Goal: Task Accomplishment & Management: Complete application form

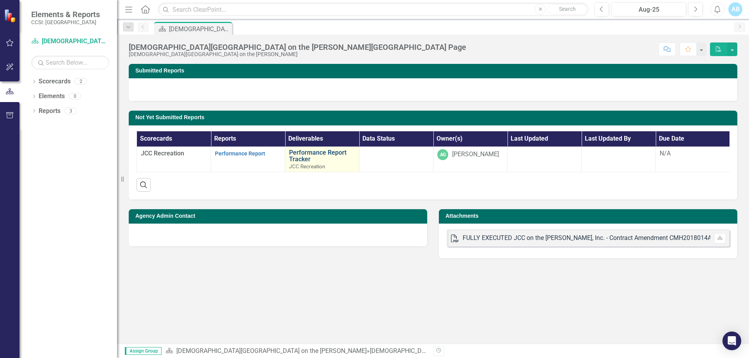
click at [306, 152] on link "Performance Report Tracker" at bounding box center [322, 156] width 66 height 14
click at [177, 153] on span "JCC Recreation" at bounding box center [162, 153] width 43 height 7
click at [162, 152] on span "JCC Recreation" at bounding box center [162, 153] width 43 height 7
click at [248, 152] on link "Performance Report" at bounding box center [240, 153] width 50 height 6
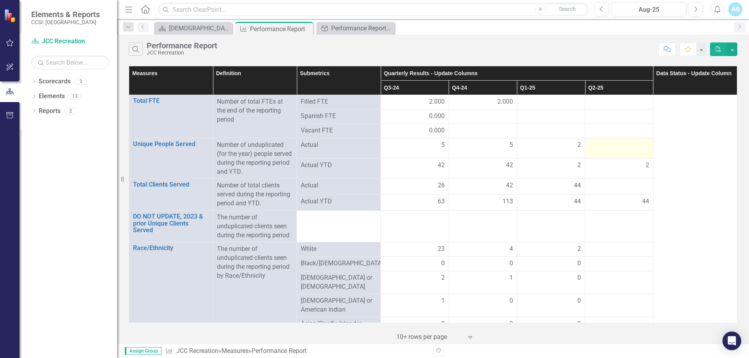
click at [602, 143] on div at bounding box center [619, 145] width 60 height 9
click at [603, 144] on div at bounding box center [619, 145] width 60 height 9
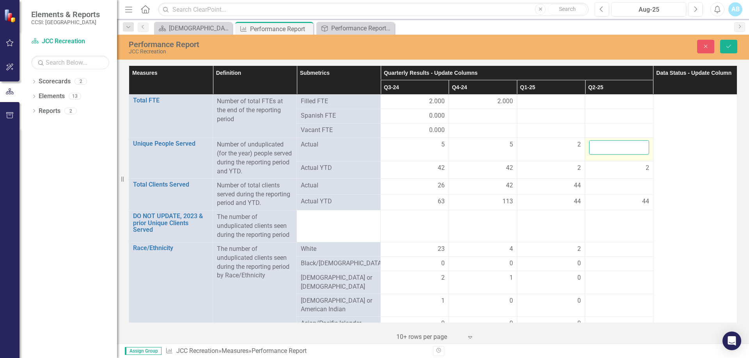
click at [603, 144] on input "number" at bounding box center [619, 147] width 60 height 14
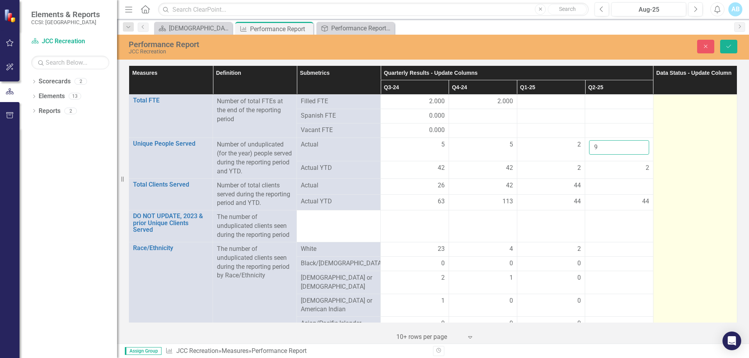
type input "9"
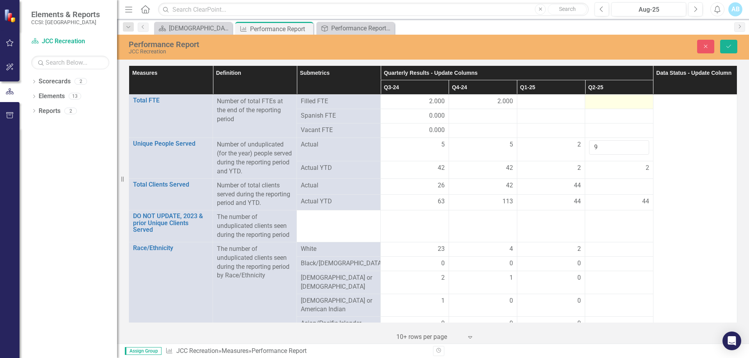
click at [603, 105] on div at bounding box center [619, 101] width 60 height 9
click at [551, 103] on div at bounding box center [551, 101] width 60 height 9
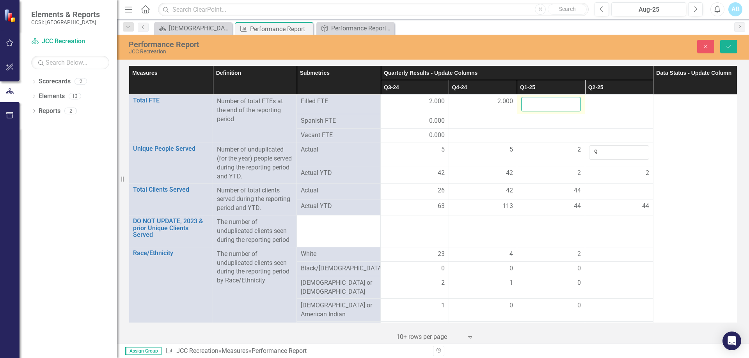
click at [551, 103] on input "number" at bounding box center [551, 104] width 60 height 14
type input "3"
click at [599, 107] on td at bounding box center [619, 104] width 68 height 19
click at [600, 105] on div at bounding box center [619, 101] width 60 height 9
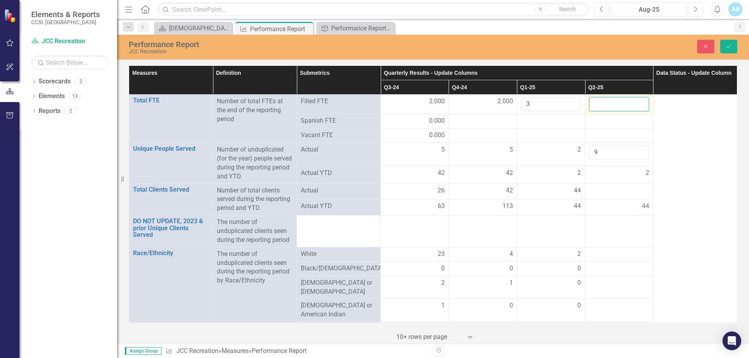
click at [600, 105] on input "number" at bounding box center [619, 104] width 60 height 14
type input "2"
click at [623, 285] on div at bounding box center [619, 283] width 60 height 9
click at [621, 193] on div at bounding box center [619, 190] width 60 height 9
click at [735, 47] on button "Save" at bounding box center [728, 47] width 17 height 14
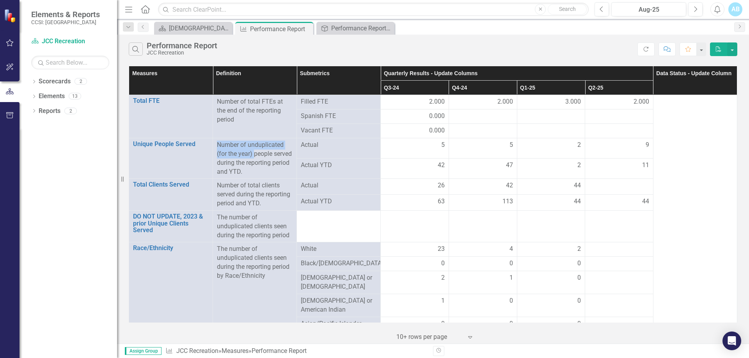
drag, startPoint x: 217, startPoint y: 144, endPoint x: 253, endPoint y: 155, distance: 37.8
click at [253, 155] on p "Number of unduplicated (for the year) people served during the reporting period…" at bounding box center [255, 158] width 76 height 35
drag, startPoint x: 227, startPoint y: 184, endPoint x: 269, endPoint y: 186, distance: 42.5
click at [269, 186] on p "Number of total clients served during the reporting period and YTD." at bounding box center [255, 194] width 76 height 27
click at [283, 199] on p "Number of total clients served during the reporting period and YTD." at bounding box center [255, 194] width 76 height 27
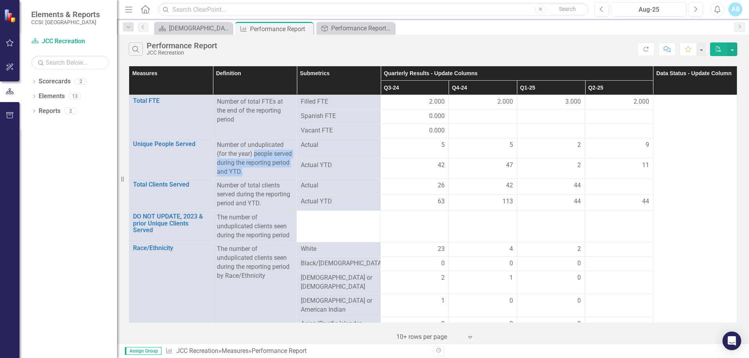
drag, startPoint x: 274, startPoint y: 173, endPoint x: 255, endPoint y: 151, distance: 29.1
click at [255, 151] on p "Number of unduplicated (for the year) people served during the reporting period…" at bounding box center [255, 158] width 76 height 35
click at [628, 189] on div at bounding box center [619, 185] width 60 height 9
click at [622, 179] on td at bounding box center [619, 187] width 68 height 16
click at [623, 181] on td at bounding box center [619, 187] width 68 height 16
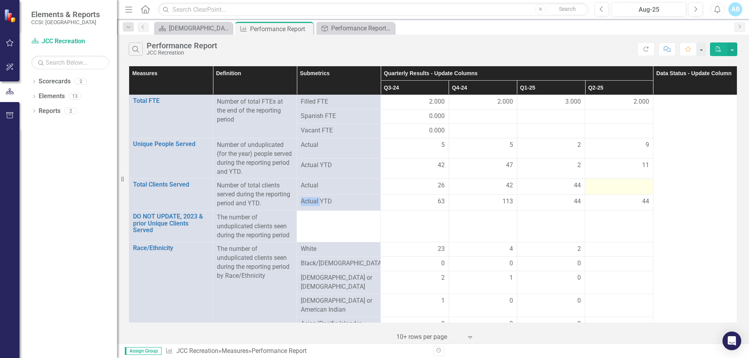
click at [623, 181] on td at bounding box center [619, 187] width 68 height 16
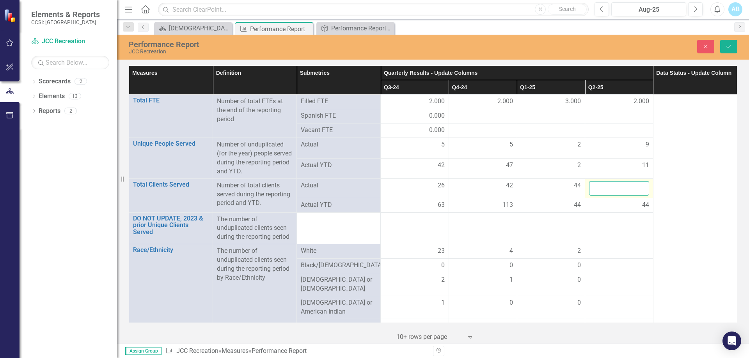
click at [623, 188] on input "number" at bounding box center [619, 188] width 60 height 14
type input "33"
click at [725, 44] on icon "Save" at bounding box center [728, 46] width 7 height 5
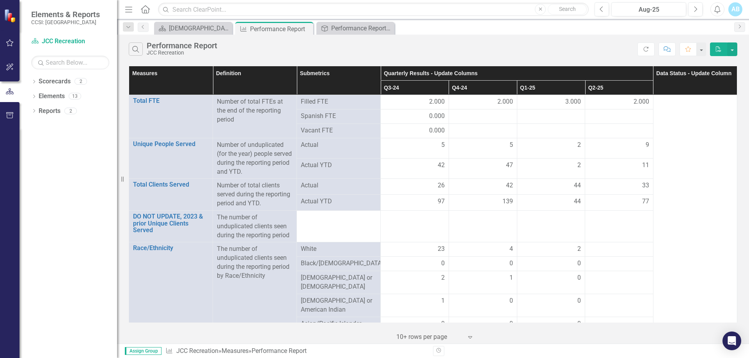
click at [414, 217] on td at bounding box center [415, 227] width 68 height 32
click at [425, 225] on td at bounding box center [415, 227] width 68 height 32
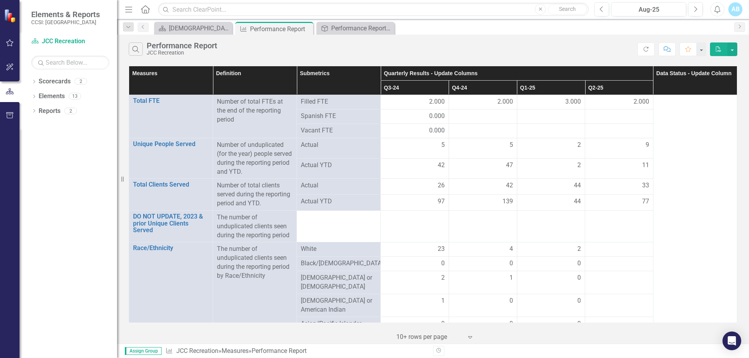
click at [570, 167] on div "2" at bounding box center [551, 165] width 60 height 9
click at [568, 165] on div "2" at bounding box center [551, 165] width 60 height 9
click at [555, 172] on td "2" at bounding box center [551, 169] width 68 height 20
click at [570, 168] on div "2" at bounding box center [551, 165] width 60 height 9
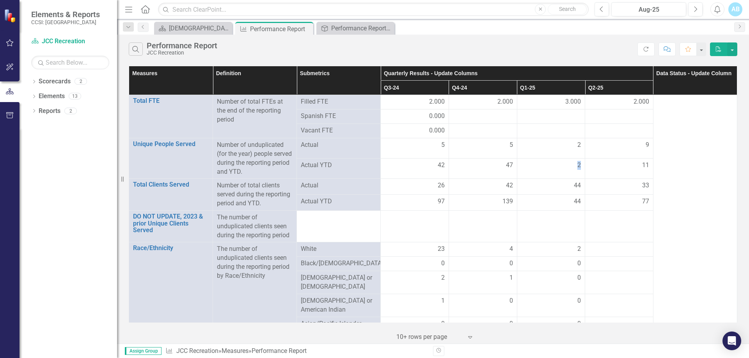
click at [570, 168] on div "2" at bounding box center [551, 165] width 60 height 9
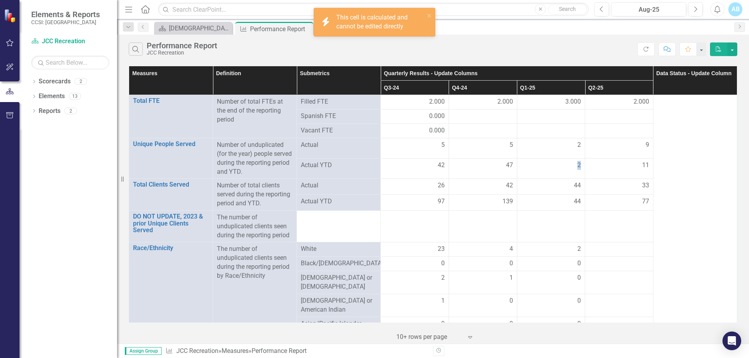
click at [566, 178] on td "2" at bounding box center [551, 169] width 68 height 20
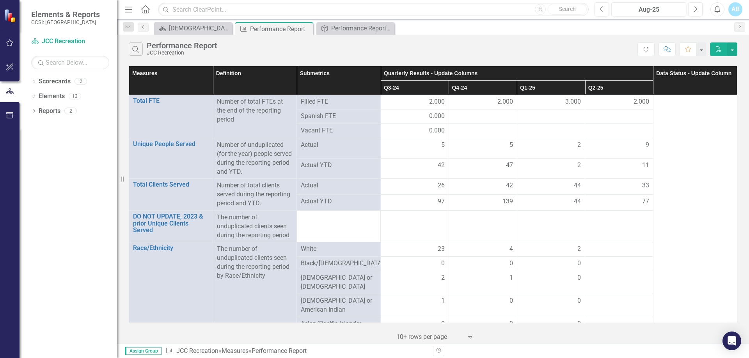
click at [565, 169] on div "2" at bounding box center [551, 165] width 60 height 9
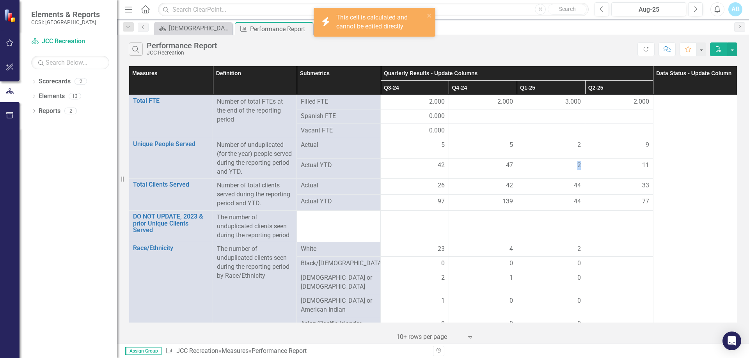
click at [565, 169] on div "2" at bounding box center [551, 165] width 60 height 9
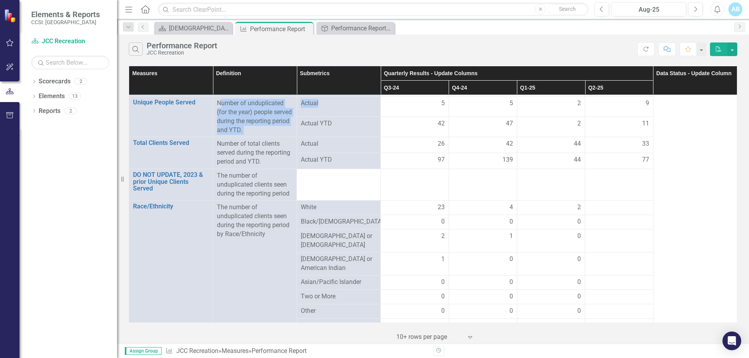
drag, startPoint x: 220, startPoint y: 101, endPoint x: 366, endPoint y: 107, distance: 146.3
click at [366, 107] on tr "Unique People Served Link Open Element Number of unduplicated (for the year) pe…" at bounding box center [433, 107] width 608 height 20
click at [577, 123] on td "2" at bounding box center [551, 127] width 68 height 20
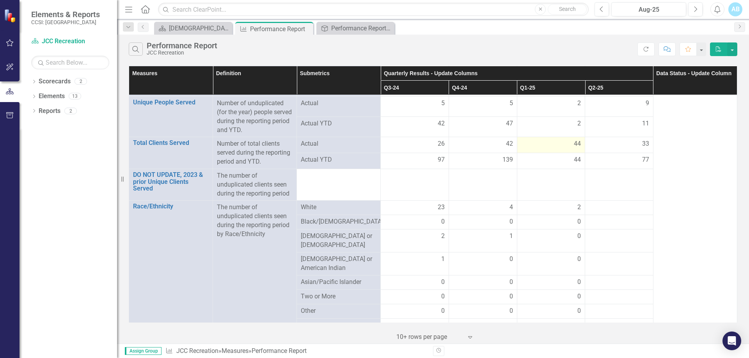
click at [575, 143] on span "44" at bounding box center [577, 144] width 7 height 9
click at [574, 160] on span "44" at bounding box center [577, 160] width 7 height 9
click at [577, 120] on span "2" at bounding box center [579, 123] width 4 height 9
drag, startPoint x: 573, startPoint y: 120, endPoint x: 563, endPoint y: 125, distance: 11.5
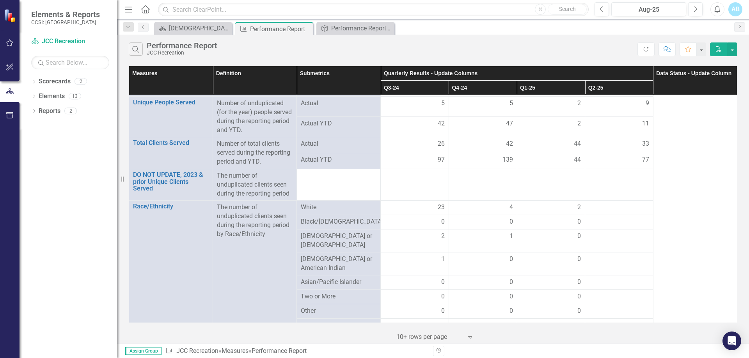
click at [563, 125] on div "2" at bounding box center [551, 123] width 60 height 9
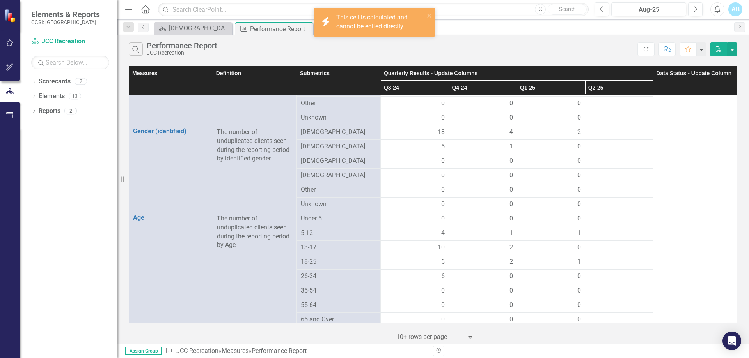
scroll to position [83, 0]
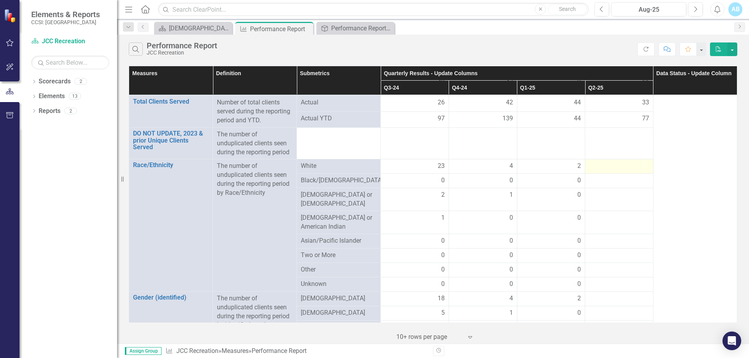
click at [617, 166] on div at bounding box center [619, 166] width 60 height 9
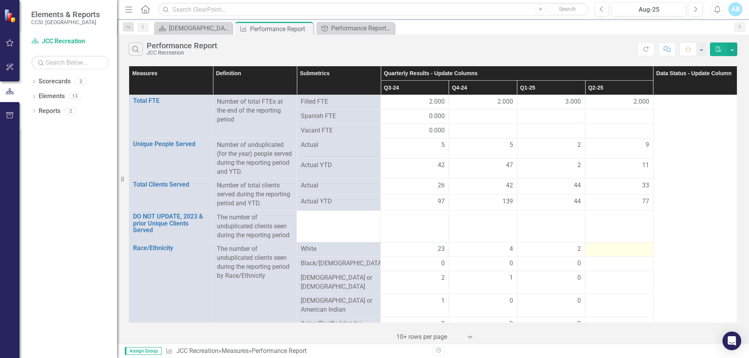
click at [605, 251] on div at bounding box center [619, 249] width 60 height 9
click at [606, 250] on div at bounding box center [619, 249] width 60 height 9
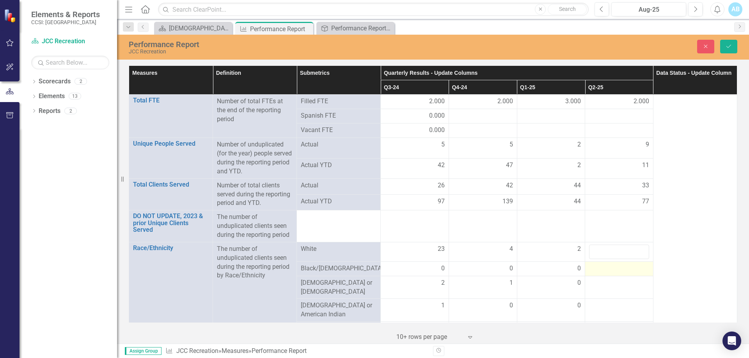
click at [616, 269] on div at bounding box center [619, 268] width 60 height 9
click at [616, 269] on input "number" at bounding box center [619, 271] width 60 height 14
type input "0"
click at [607, 289] on div at bounding box center [619, 288] width 60 height 9
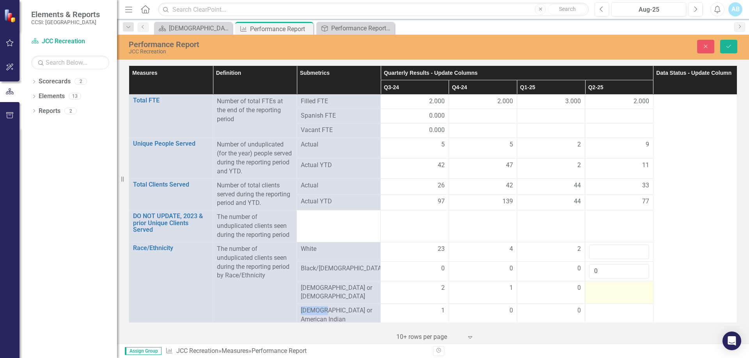
click at [607, 289] on div at bounding box center [619, 288] width 60 height 9
click at [607, 289] on input "number" at bounding box center [619, 291] width 60 height 14
type input "2"
click at [605, 249] on input "number" at bounding box center [619, 252] width 60 height 14
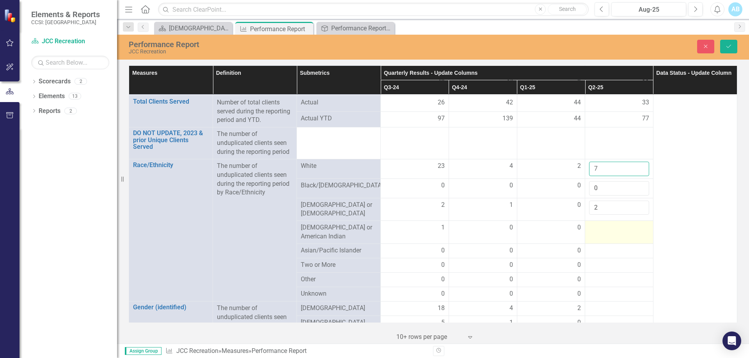
type input "7"
click at [605, 223] on div at bounding box center [619, 227] width 60 height 9
click at [604, 226] on input "number" at bounding box center [619, 230] width 60 height 14
type input "0"
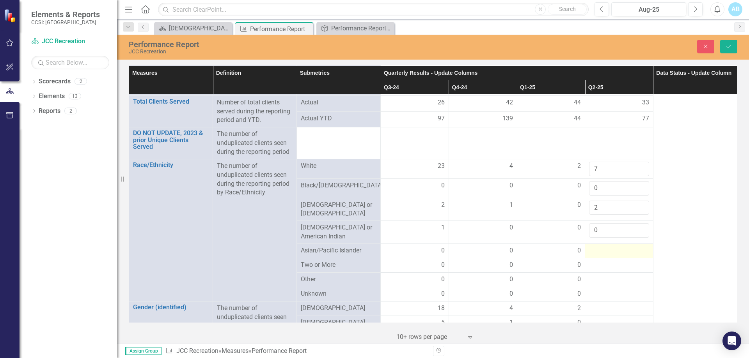
click at [607, 248] on div at bounding box center [619, 250] width 60 height 9
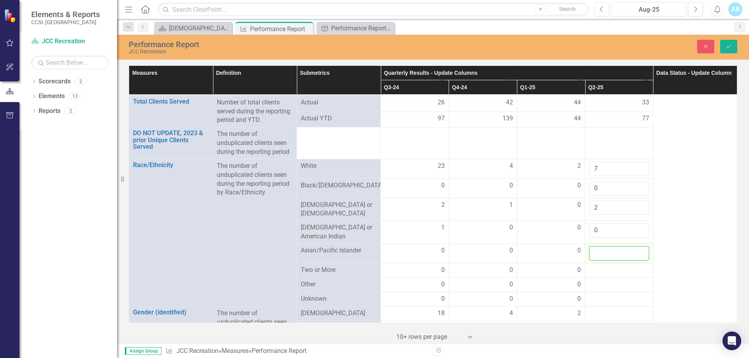
click at [607, 248] on input "number" at bounding box center [619, 253] width 60 height 14
type input "0"
click at [611, 266] on div at bounding box center [619, 270] width 60 height 9
click at [611, 266] on input "number" at bounding box center [619, 273] width 60 height 14
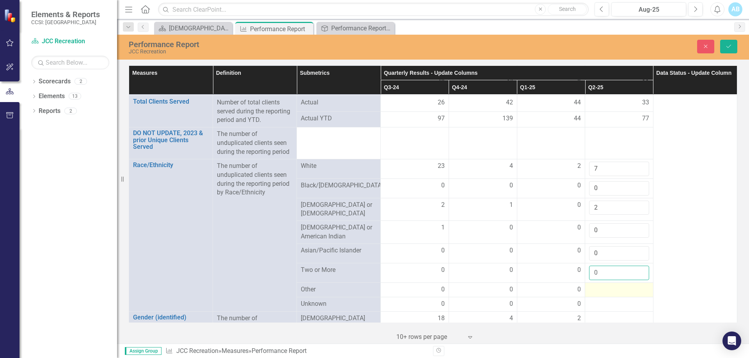
type input "0"
click at [609, 292] on td at bounding box center [619, 290] width 68 height 14
click at [609, 290] on input "number" at bounding box center [619, 292] width 60 height 14
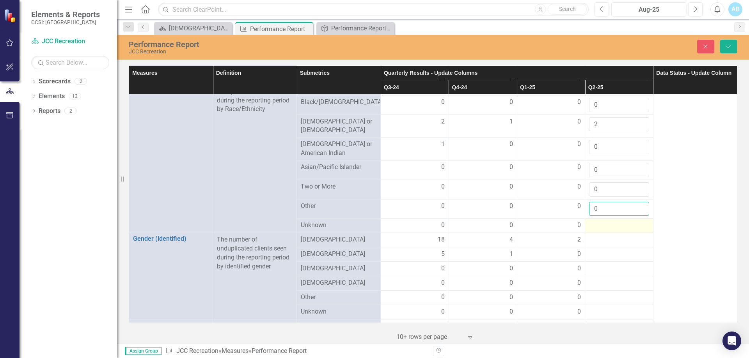
type input "0"
click at [590, 221] on div at bounding box center [619, 225] width 60 height 9
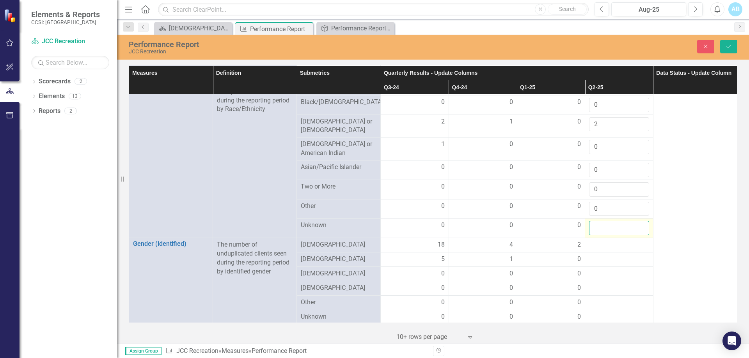
click at [594, 223] on input "number" at bounding box center [619, 228] width 60 height 14
type input "0"
click at [607, 241] on div at bounding box center [619, 245] width 60 height 9
click at [610, 241] on div at bounding box center [619, 245] width 60 height 9
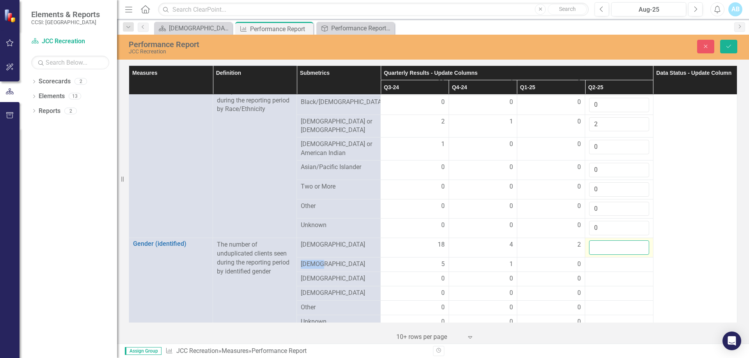
click at [610, 242] on input "number" at bounding box center [619, 248] width 60 height 14
type input "7"
click at [603, 264] on div at bounding box center [619, 264] width 60 height 9
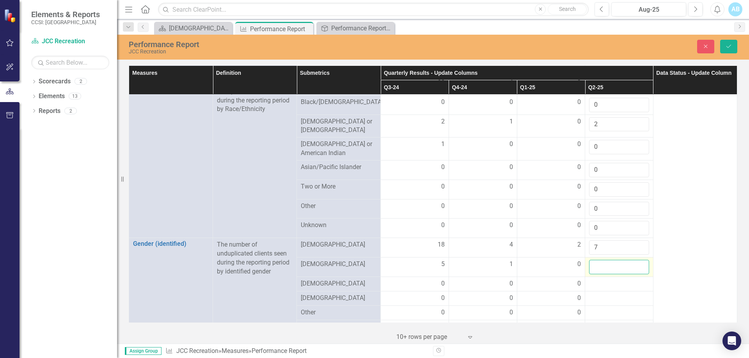
click at [603, 264] on input "number" at bounding box center [619, 267] width 60 height 14
type input "2"
click at [604, 281] on div at bounding box center [619, 284] width 60 height 9
click at [604, 281] on input "number" at bounding box center [619, 287] width 60 height 14
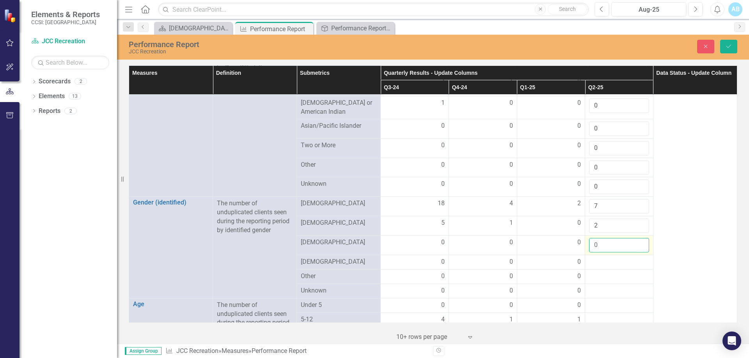
scroll to position [250, 0]
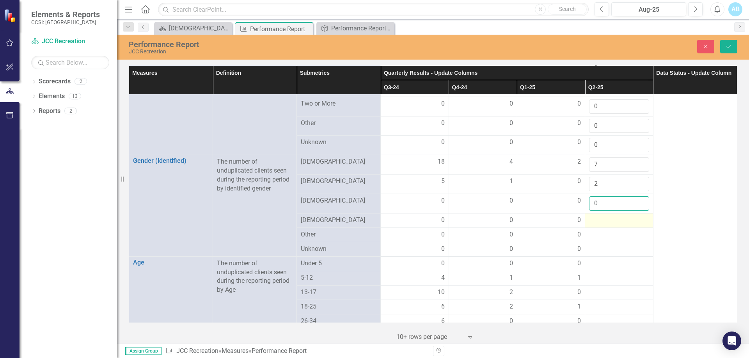
type input "0"
click at [611, 216] on div at bounding box center [619, 220] width 60 height 9
click at [607, 221] on input "number" at bounding box center [619, 223] width 60 height 14
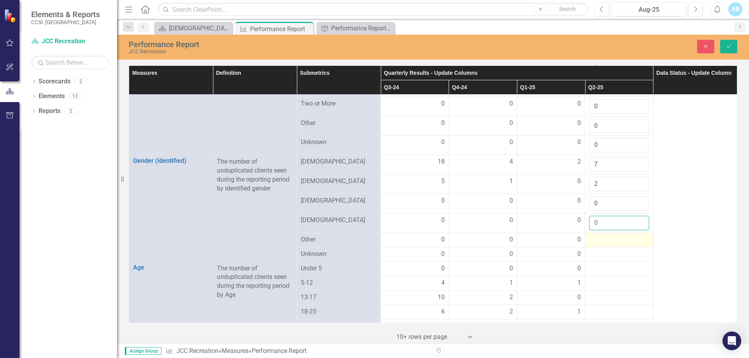
type input "0"
click at [604, 240] on div at bounding box center [619, 239] width 60 height 9
click at [604, 240] on input "number" at bounding box center [619, 242] width 60 height 14
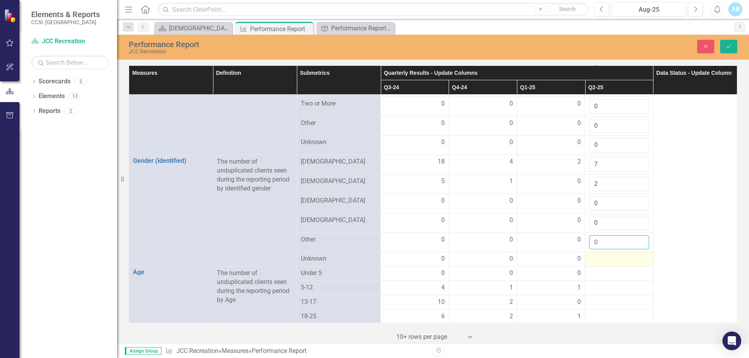
type input "0"
click at [603, 257] on div at bounding box center [619, 259] width 60 height 9
click at [603, 257] on input "number" at bounding box center [619, 262] width 60 height 14
type input "0"
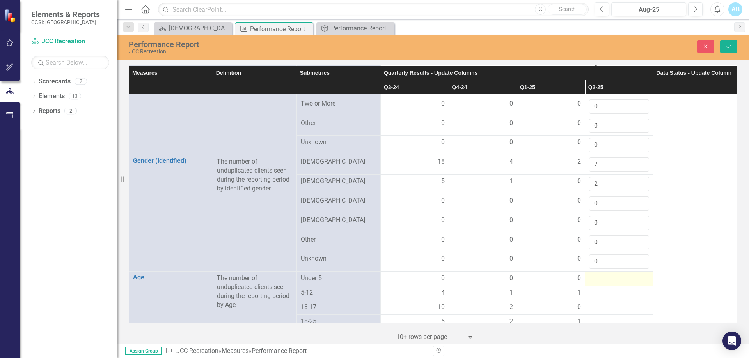
click at [603, 274] on div at bounding box center [619, 278] width 60 height 9
click at [603, 274] on input "number" at bounding box center [619, 281] width 60 height 14
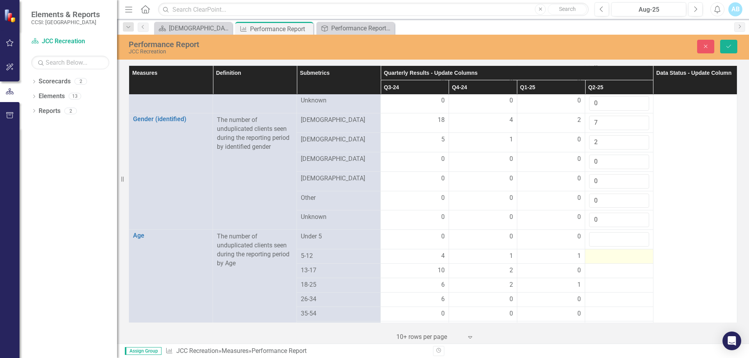
click at [605, 255] on div at bounding box center [619, 256] width 60 height 9
click at [605, 255] on input "number" at bounding box center [619, 259] width 60 height 14
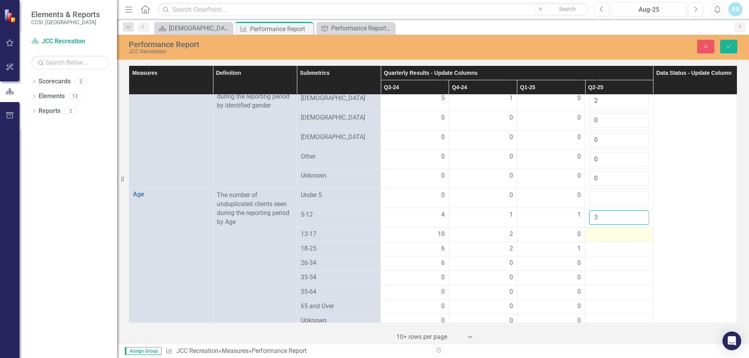
type input "3"
click at [608, 232] on div at bounding box center [619, 234] width 60 height 9
click at [608, 232] on input "number" at bounding box center [619, 237] width 60 height 14
click at [597, 251] on div at bounding box center [619, 254] width 60 height 9
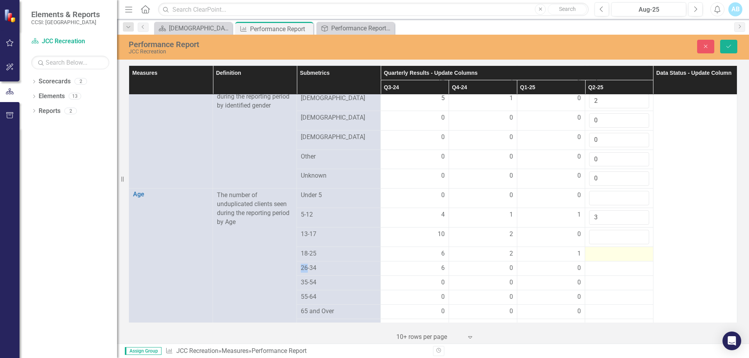
click at [597, 251] on div at bounding box center [619, 254] width 60 height 9
click at [597, 251] on input "number" at bounding box center [619, 257] width 60 height 14
type input "6"
click at [606, 230] on input "number" at bounding box center [619, 237] width 60 height 14
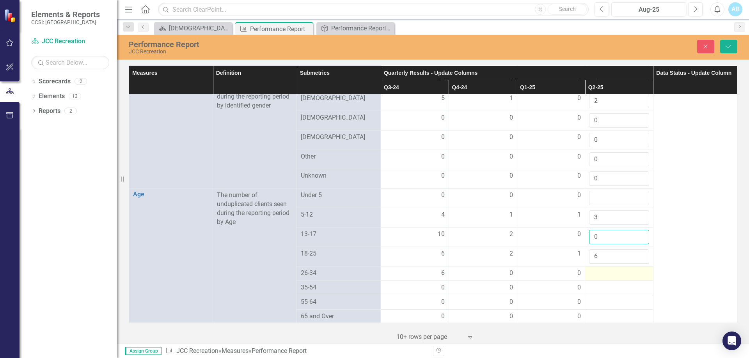
type input "0"
click at [603, 273] on div at bounding box center [619, 273] width 60 height 9
click at [603, 273] on input "number" at bounding box center [619, 276] width 60 height 14
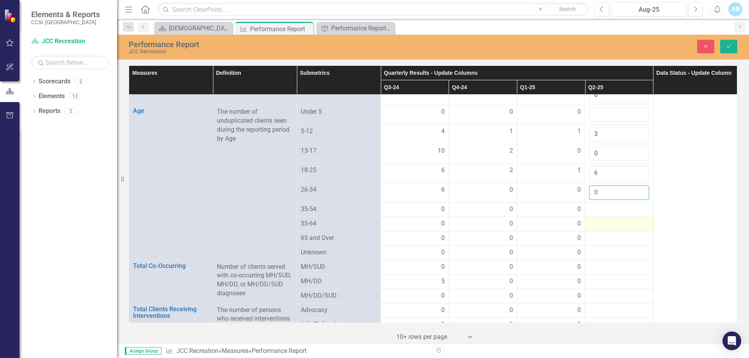
scroll to position [374, 0]
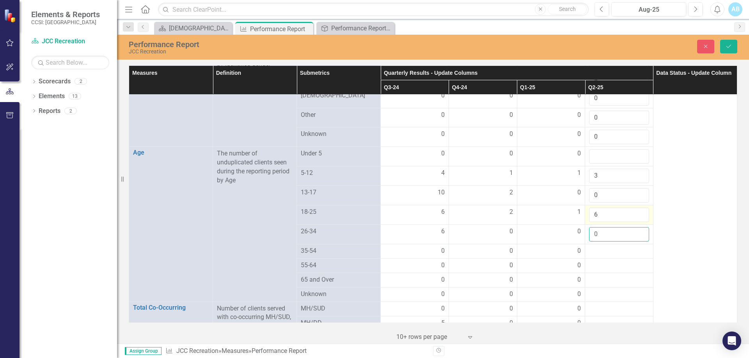
type input "0"
click at [600, 214] on input "6" at bounding box center [619, 215] width 60 height 14
drag, startPoint x: 600, startPoint y: 214, endPoint x: 590, endPoint y: 212, distance: 9.6
click at [590, 212] on input "6" at bounding box center [619, 215] width 60 height 14
type input "4"
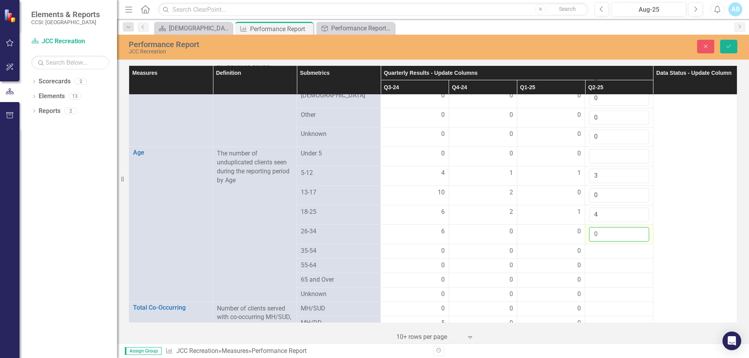
click at [593, 234] on input "0" at bounding box center [619, 234] width 60 height 14
drag, startPoint x: 593, startPoint y: 234, endPoint x: 588, endPoint y: 232, distance: 5.1
click at [589, 232] on input "0" at bounding box center [619, 234] width 60 height 14
type input "2"
click at [597, 247] on div at bounding box center [619, 251] width 60 height 9
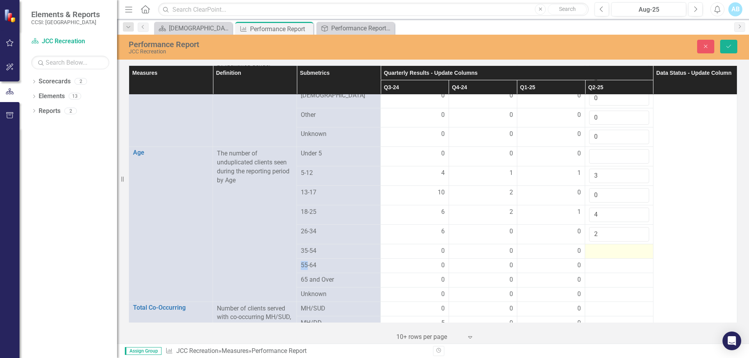
click at [597, 247] on div at bounding box center [619, 251] width 60 height 9
click at [597, 247] on input "number" at bounding box center [619, 254] width 60 height 14
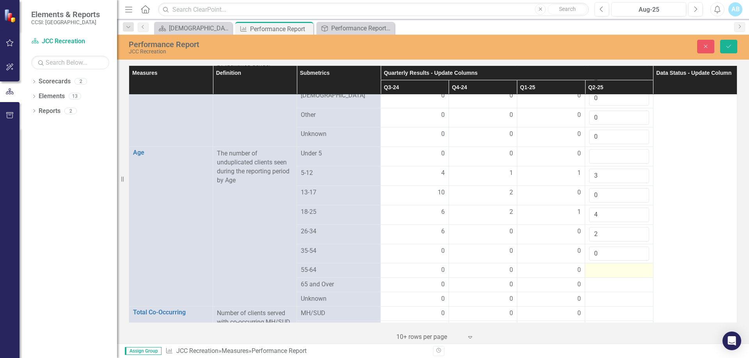
type input "0"
click at [609, 271] on div at bounding box center [619, 270] width 60 height 9
click at [609, 271] on input "number" at bounding box center [619, 273] width 60 height 14
type input "0"
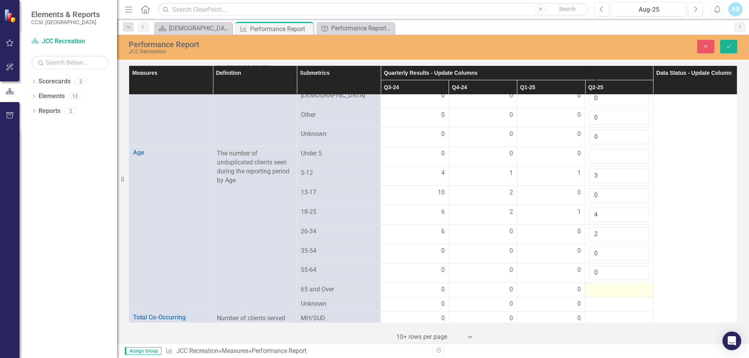
click at [607, 285] on div at bounding box center [619, 289] width 60 height 9
click at [607, 285] on input "number" at bounding box center [619, 292] width 60 height 14
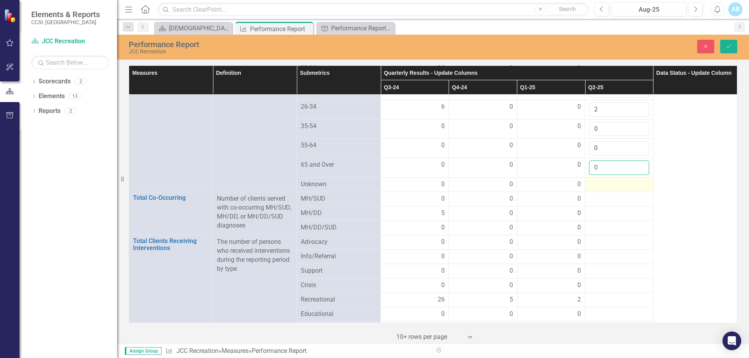
type input "0"
click at [594, 184] on div at bounding box center [619, 184] width 60 height 9
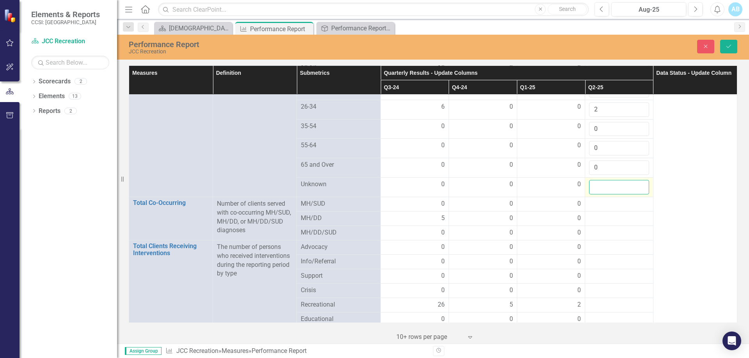
click at [594, 184] on input "number" at bounding box center [619, 187] width 60 height 14
type input "0"
click at [594, 202] on div at bounding box center [619, 204] width 60 height 9
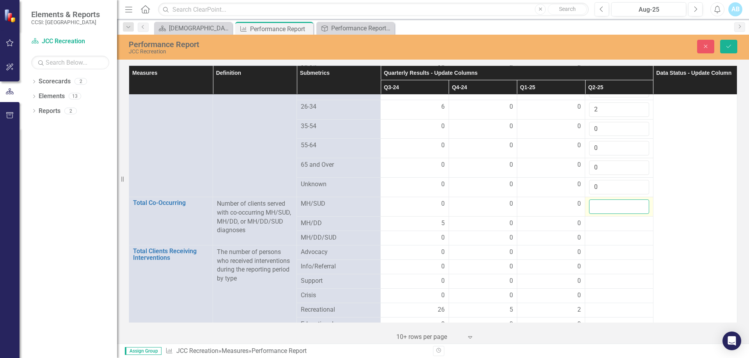
click at [594, 207] on input "number" at bounding box center [619, 207] width 60 height 14
type input "0"
click at [597, 219] on div at bounding box center [619, 223] width 60 height 9
click at [597, 220] on div at bounding box center [619, 223] width 60 height 9
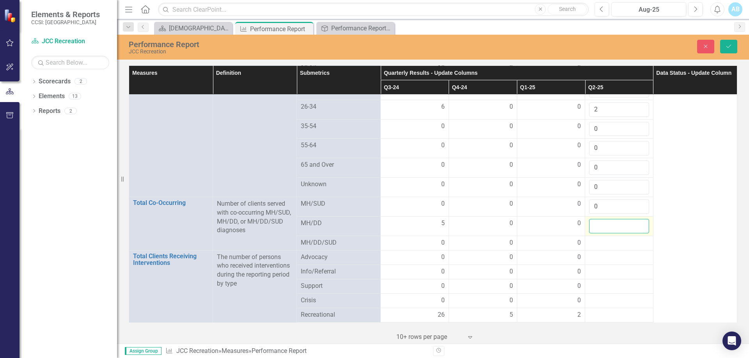
click at [597, 220] on input "number" at bounding box center [619, 226] width 60 height 14
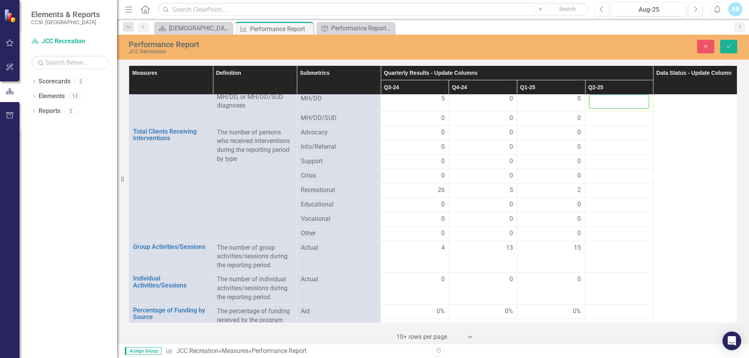
scroll to position [541, 0]
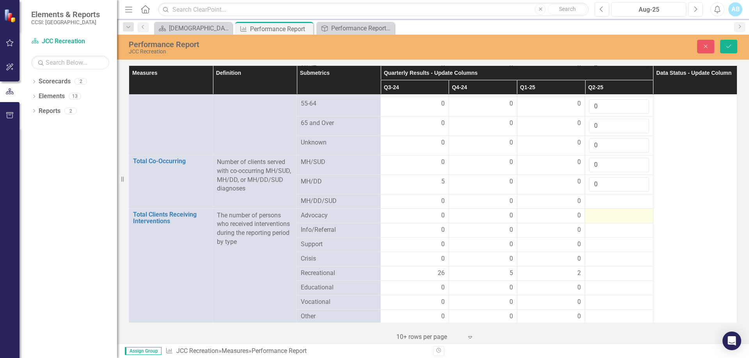
click at [601, 209] on td at bounding box center [619, 216] width 68 height 14
click at [601, 200] on div at bounding box center [619, 201] width 60 height 9
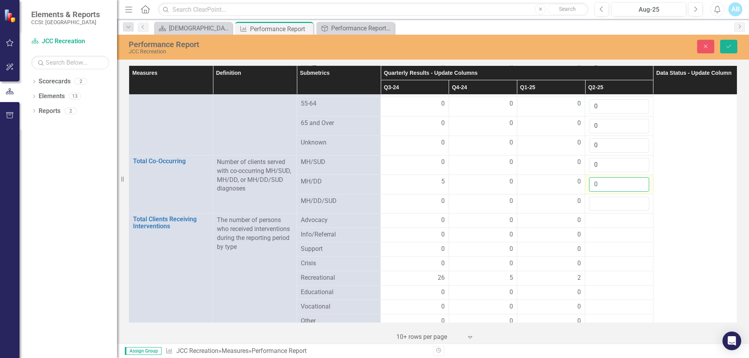
click at [600, 186] on input "0" at bounding box center [619, 184] width 60 height 14
drag, startPoint x: 598, startPoint y: 182, endPoint x: 587, endPoint y: 181, distance: 11.8
click at [589, 181] on input "0" at bounding box center [619, 184] width 60 height 14
type input "2"
click at [596, 203] on input "number" at bounding box center [619, 204] width 60 height 14
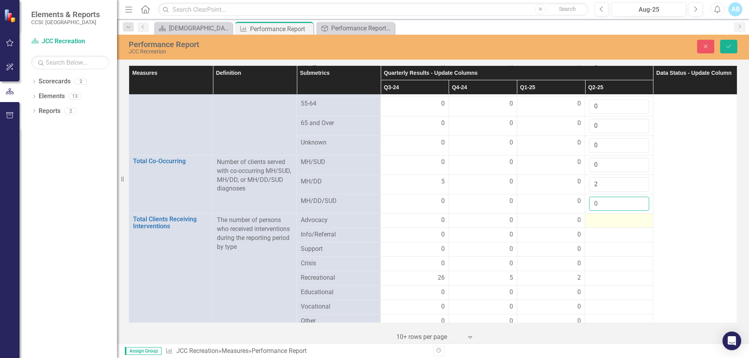
type input "0"
click at [600, 216] on div at bounding box center [619, 220] width 60 height 9
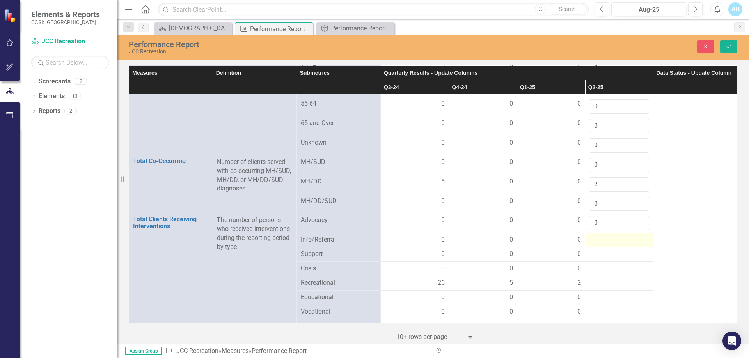
type input "0"
click at [612, 237] on div at bounding box center [619, 239] width 60 height 9
click at [612, 237] on input "number" at bounding box center [619, 242] width 60 height 14
type input "0"
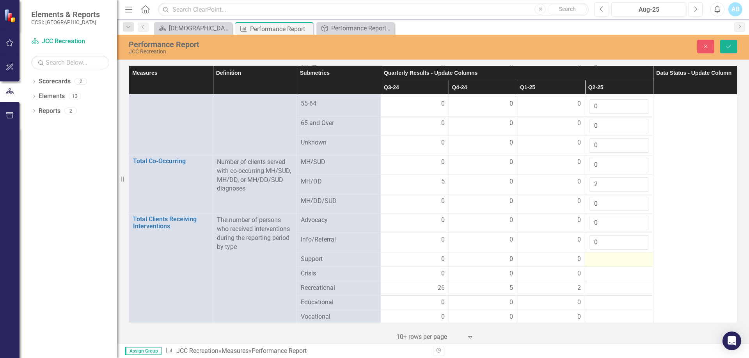
click at [614, 257] on div at bounding box center [619, 259] width 60 height 9
click at [614, 257] on input "number" at bounding box center [619, 262] width 60 height 14
type input "0"
click at [614, 276] on div at bounding box center [619, 278] width 60 height 9
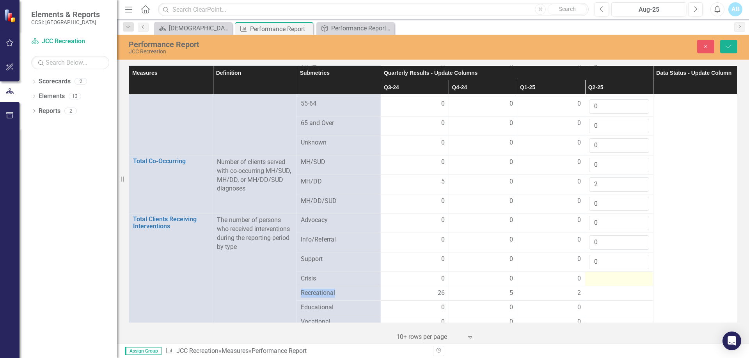
click at [614, 276] on div at bounding box center [619, 278] width 60 height 9
click at [614, 276] on input "number" at bounding box center [619, 281] width 60 height 14
type input "0"
click at [607, 296] on div at bounding box center [619, 298] width 60 height 9
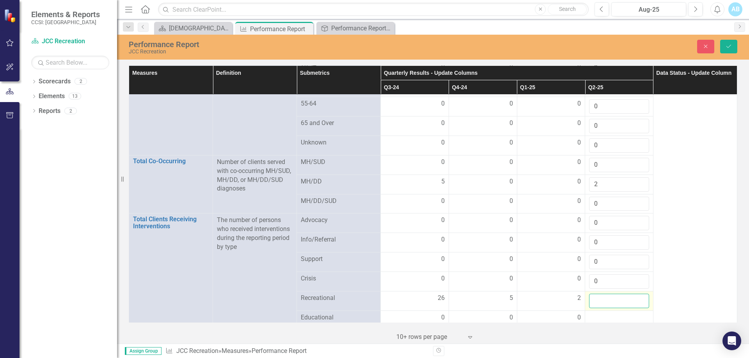
click at [607, 296] on input "number" at bounding box center [619, 301] width 60 height 14
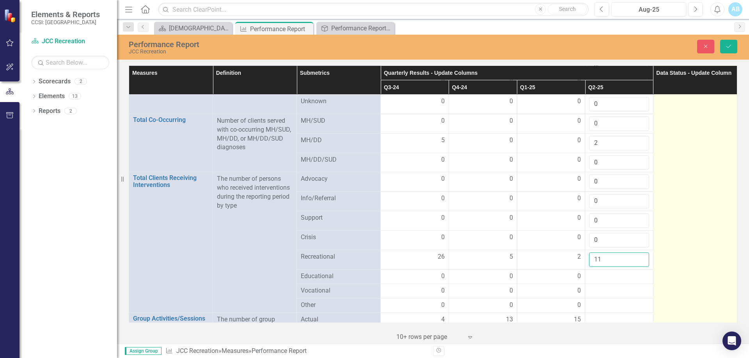
type input "11"
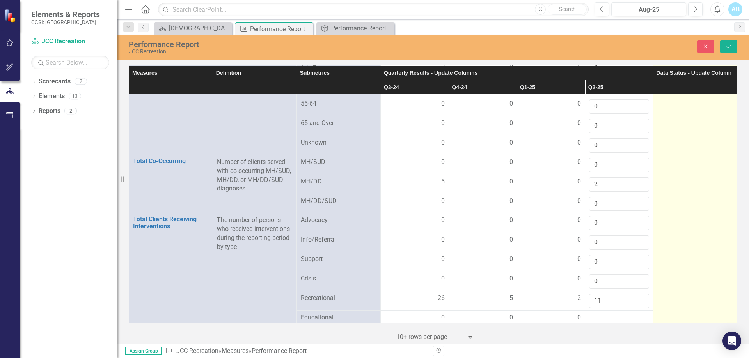
scroll to position [624, 0]
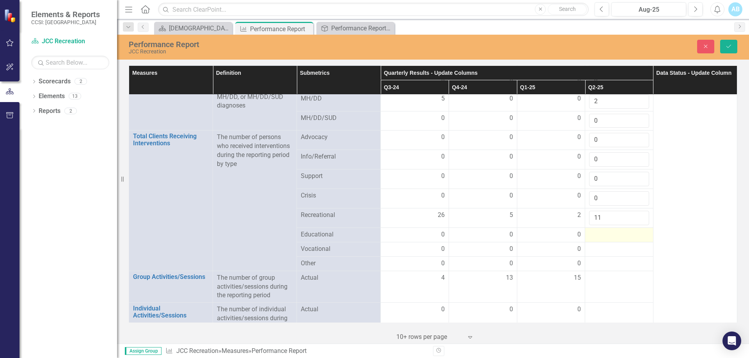
click at [609, 230] on div at bounding box center [619, 234] width 60 height 9
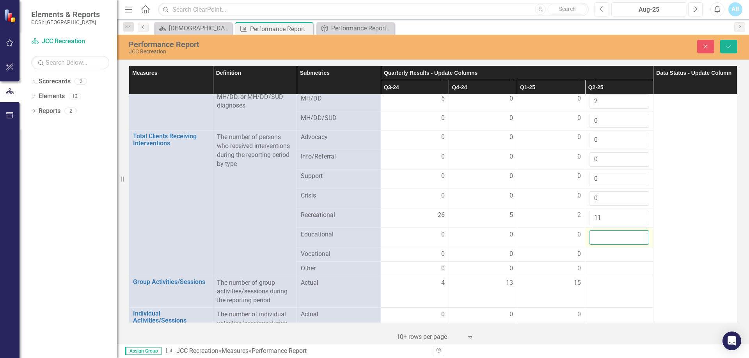
click at [609, 230] on input "number" at bounding box center [619, 237] width 60 height 14
type input "0"
click at [604, 253] on div at bounding box center [619, 254] width 60 height 9
click at [604, 253] on input "number" at bounding box center [619, 257] width 60 height 14
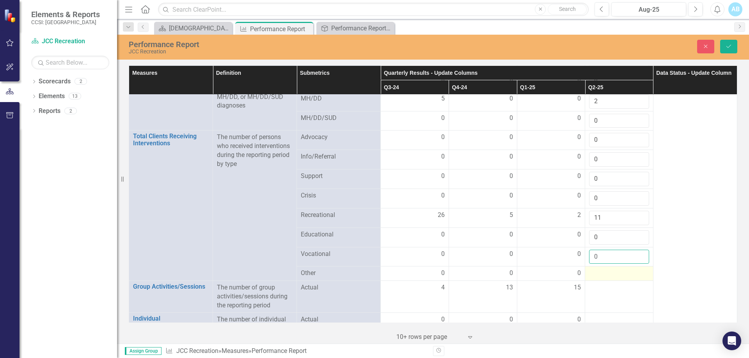
type input "0"
click at [612, 273] on div at bounding box center [619, 273] width 60 height 9
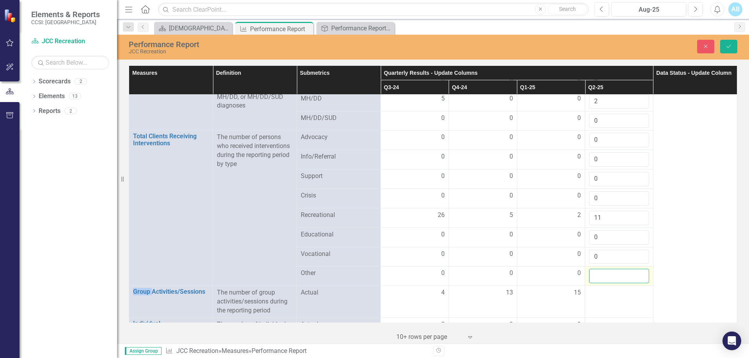
click at [612, 273] on input "number" at bounding box center [619, 276] width 60 height 14
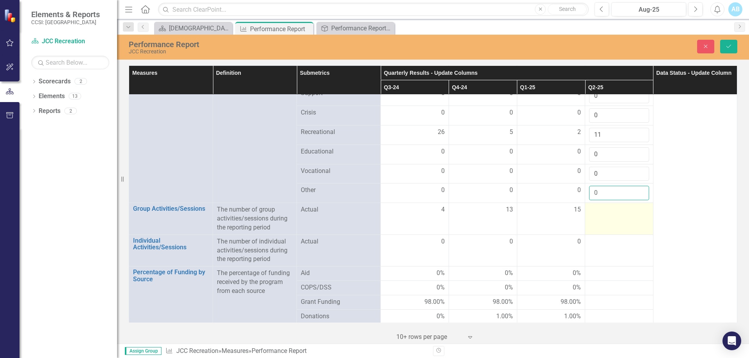
type input "0"
click at [615, 212] on td at bounding box center [619, 219] width 68 height 32
click at [615, 212] on input "number" at bounding box center [619, 212] width 60 height 14
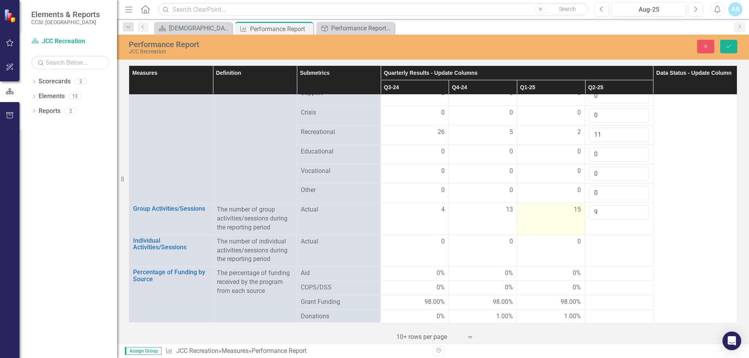
click at [556, 218] on td "15" at bounding box center [551, 219] width 68 height 32
drag, startPoint x: 610, startPoint y: 208, endPoint x: 587, endPoint y: 207, distance: 23.0
click at [589, 207] on input "9" at bounding box center [619, 212] width 60 height 14
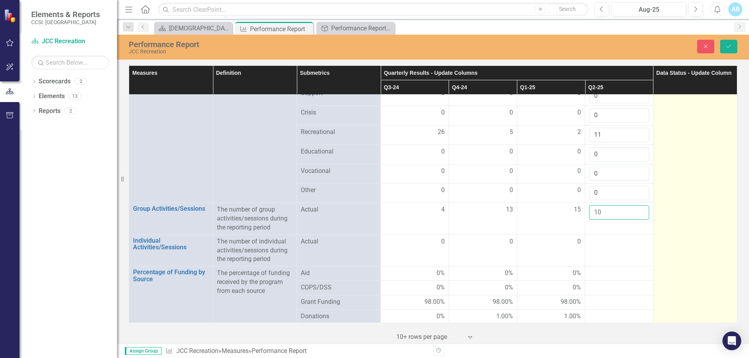
type input "10"
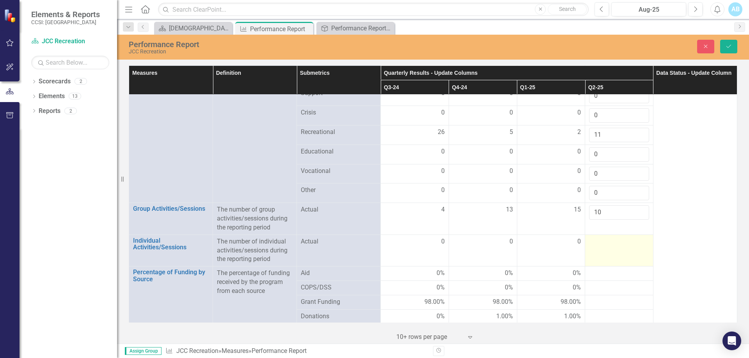
click at [611, 248] on td at bounding box center [619, 251] width 68 height 32
click at [611, 248] on input "number" at bounding box center [619, 244] width 60 height 14
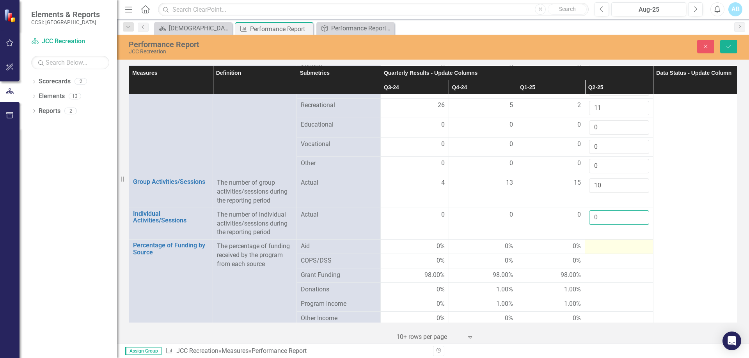
type input "0"
click at [617, 244] on div at bounding box center [619, 246] width 60 height 9
click at [617, 244] on input "number" at bounding box center [619, 249] width 60 height 14
type input "0"
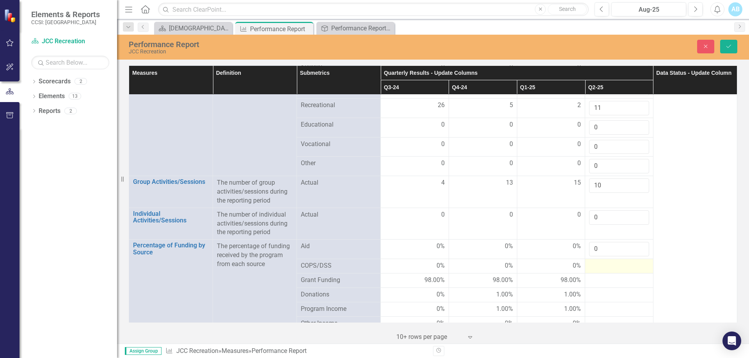
click at [605, 265] on div at bounding box center [619, 266] width 60 height 9
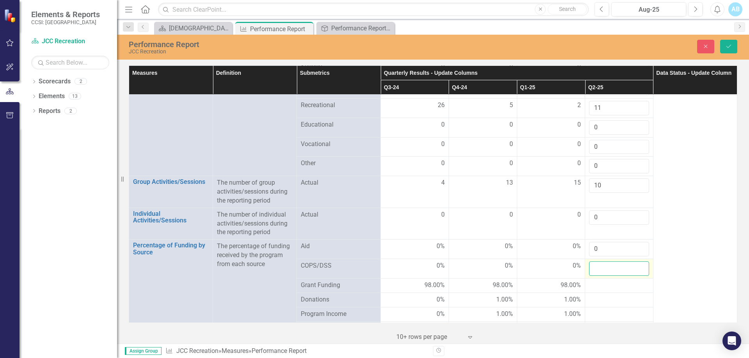
click at [605, 265] on input "number" at bounding box center [619, 269] width 60 height 14
type input "0"
click at [589, 283] on div at bounding box center [619, 285] width 60 height 9
click at [590, 282] on input "number" at bounding box center [619, 288] width 60 height 14
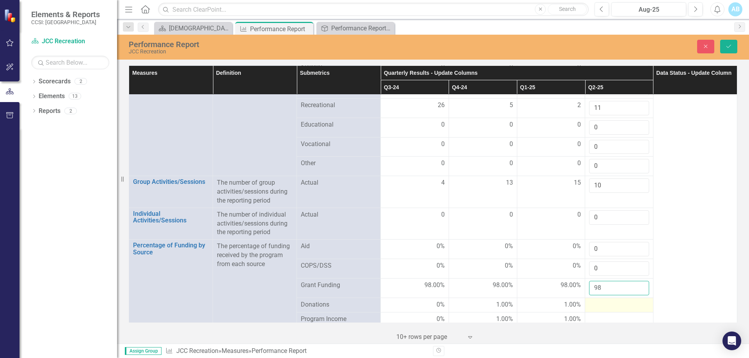
type input "98"
click at [622, 301] on div at bounding box center [619, 305] width 60 height 9
click at [619, 301] on div at bounding box center [619, 305] width 60 height 9
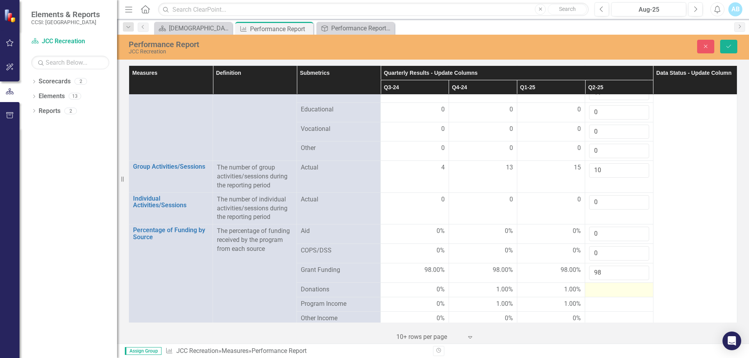
click at [604, 285] on div at bounding box center [619, 289] width 60 height 9
click at [604, 285] on input "number" at bounding box center [619, 292] width 60 height 14
type input "1"
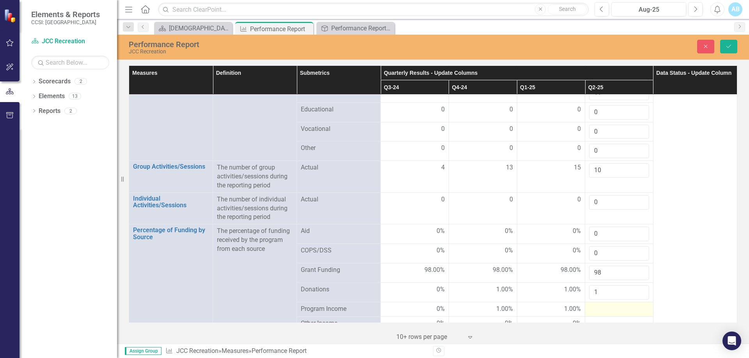
click at [600, 306] on div at bounding box center [619, 309] width 60 height 9
click at [600, 306] on input "number" at bounding box center [619, 312] width 60 height 14
type input "-4"
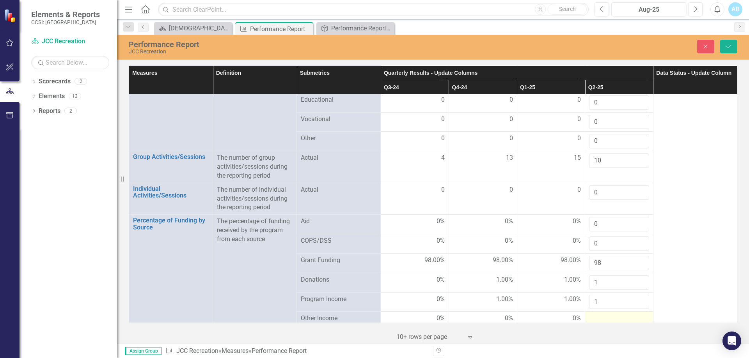
type input "1"
click at [602, 316] on div at bounding box center [619, 318] width 60 height 9
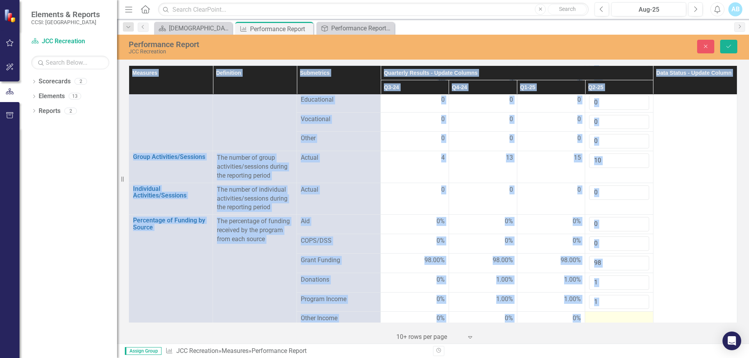
click at [602, 316] on div at bounding box center [619, 318] width 60 height 9
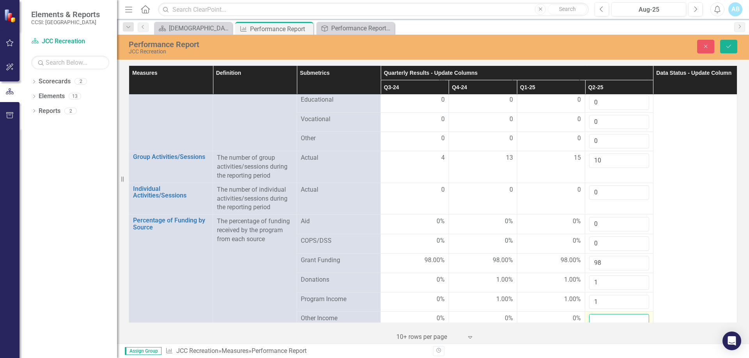
click at [602, 316] on input "number" at bounding box center [619, 321] width 60 height 14
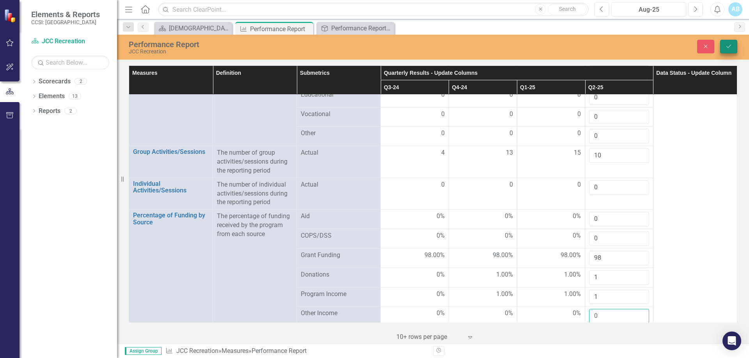
type input "0"
click at [734, 46] on button "Save" at bounding box center [728, 47] width 17 height 14
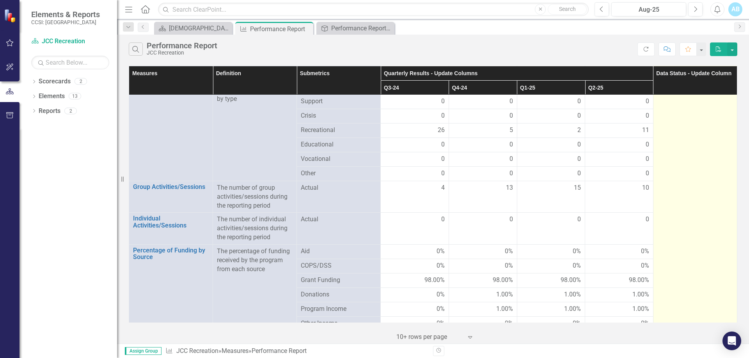
scroll to position [0, 0]
